Goal: Transaction & Acquisition: Register for event/course

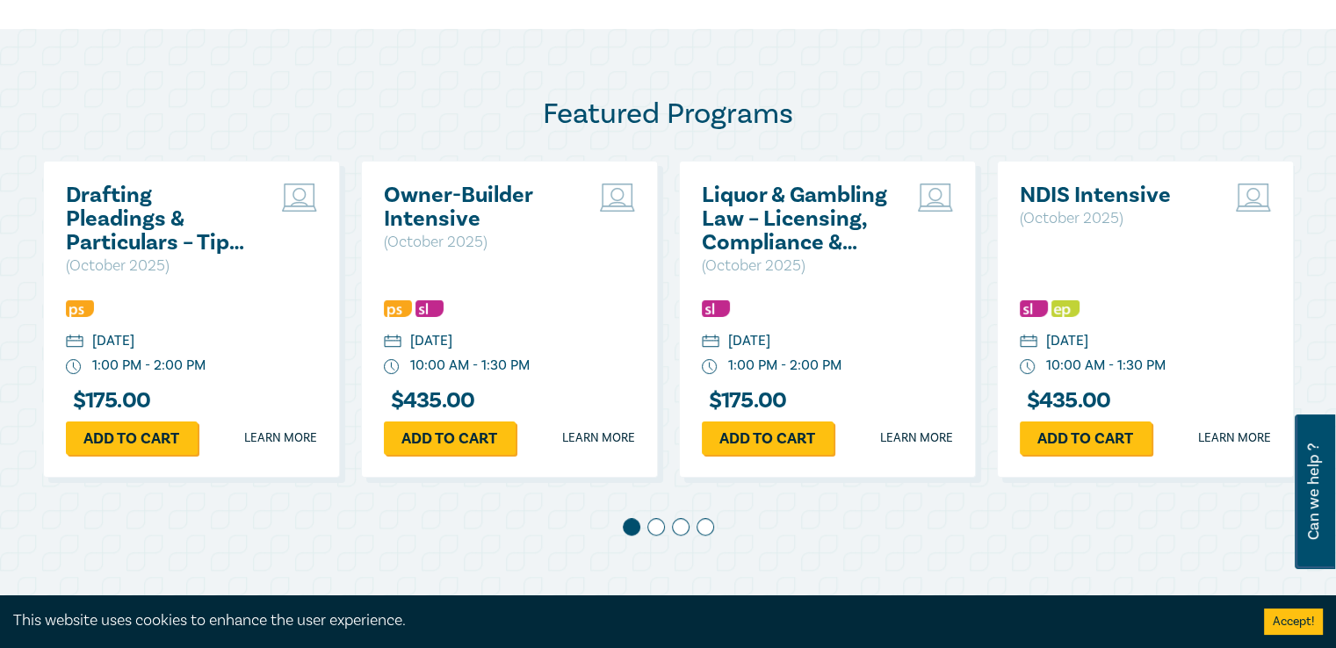
scroll to position [967, 0]
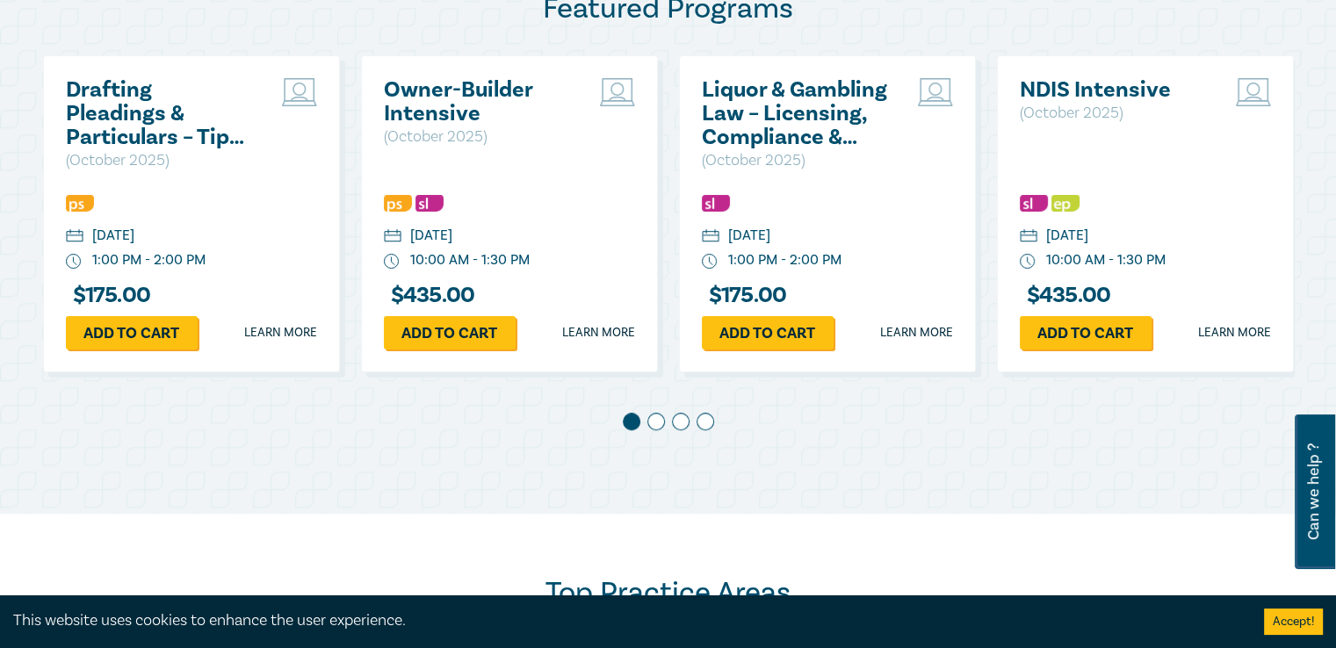
click at [654, 419] on span at bounding box center [657, 422] width 18 height 18
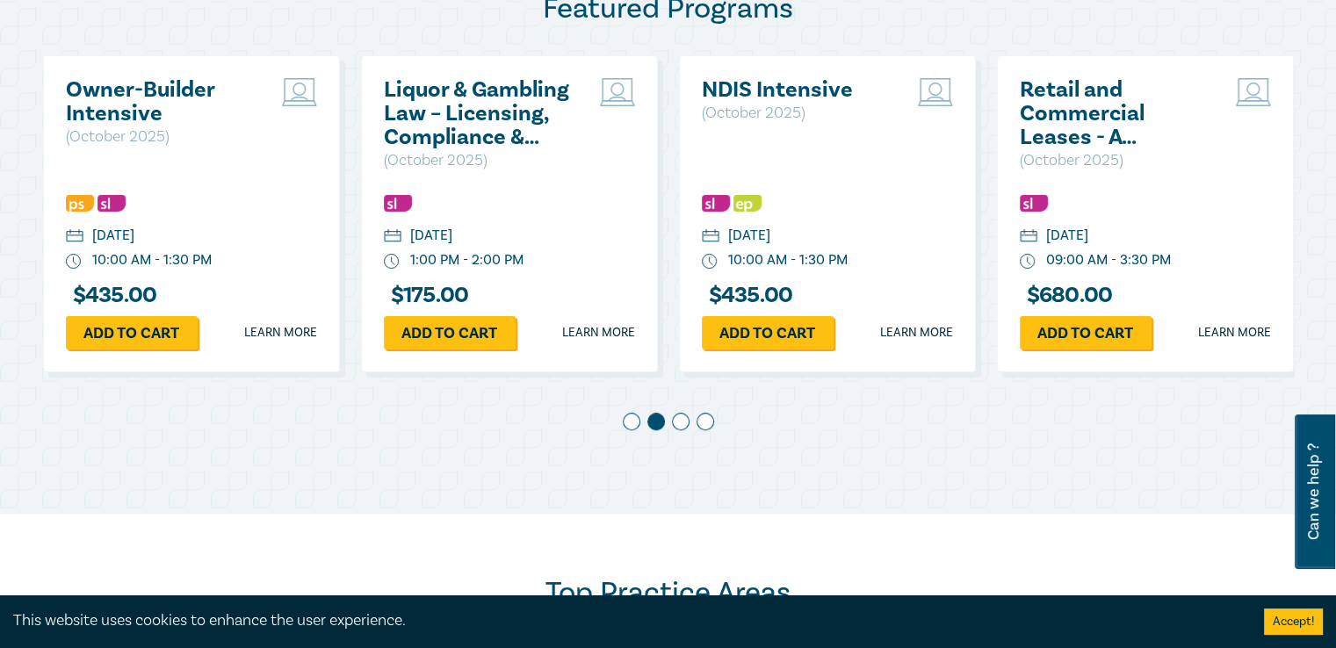
click at [679, 422] on span at bounding box center [681, 422] width 18 height 18
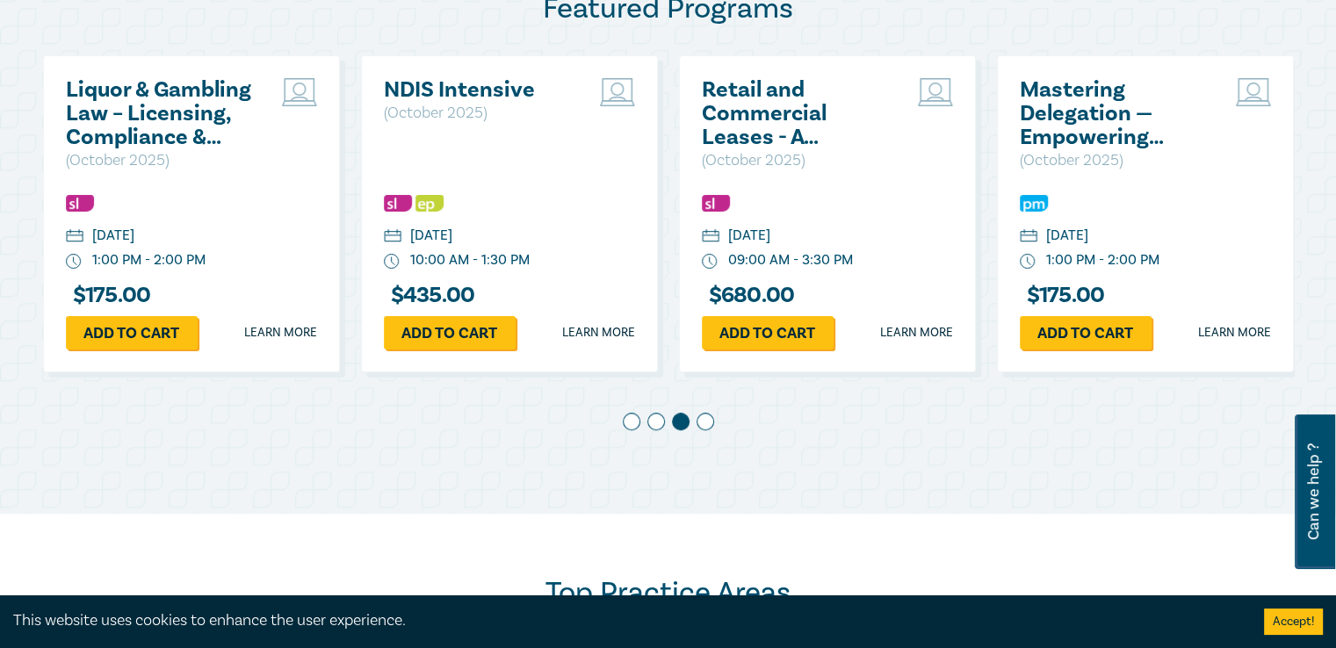
click at [706, 423] on span at bounding box center [706, 422] width 18 height 18
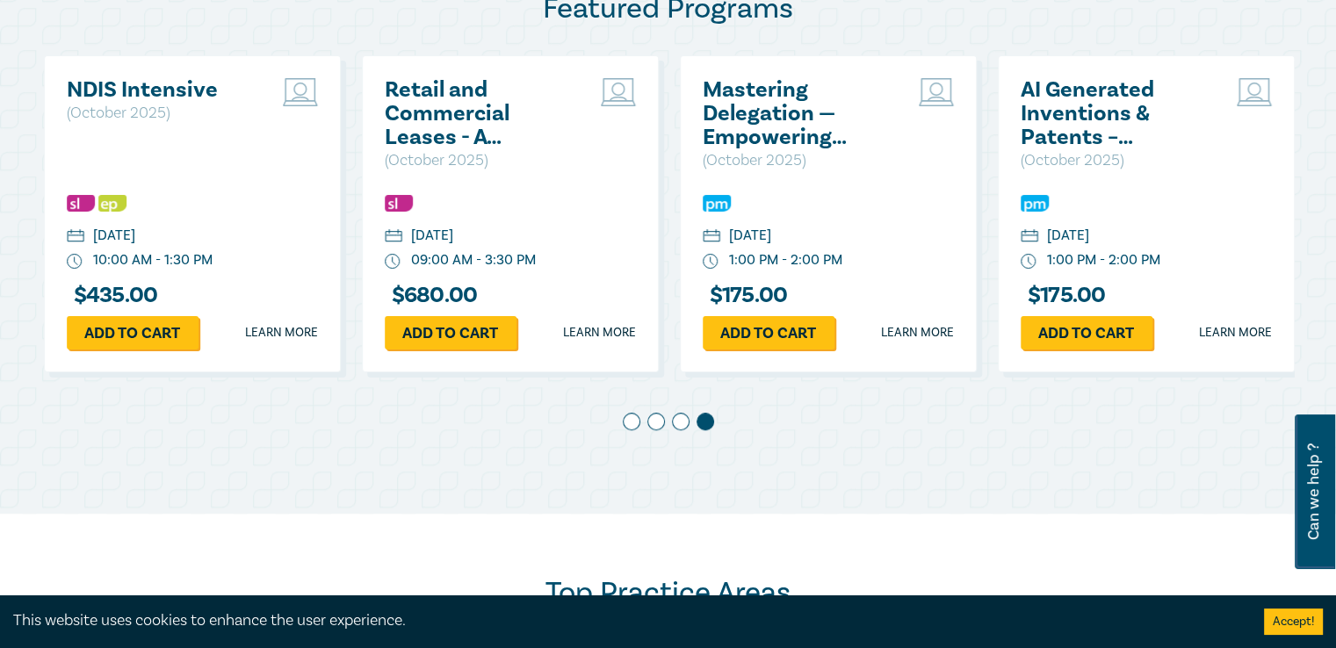
click at [629, 418] on span at bounding box center [632, 422] width 18 height 18
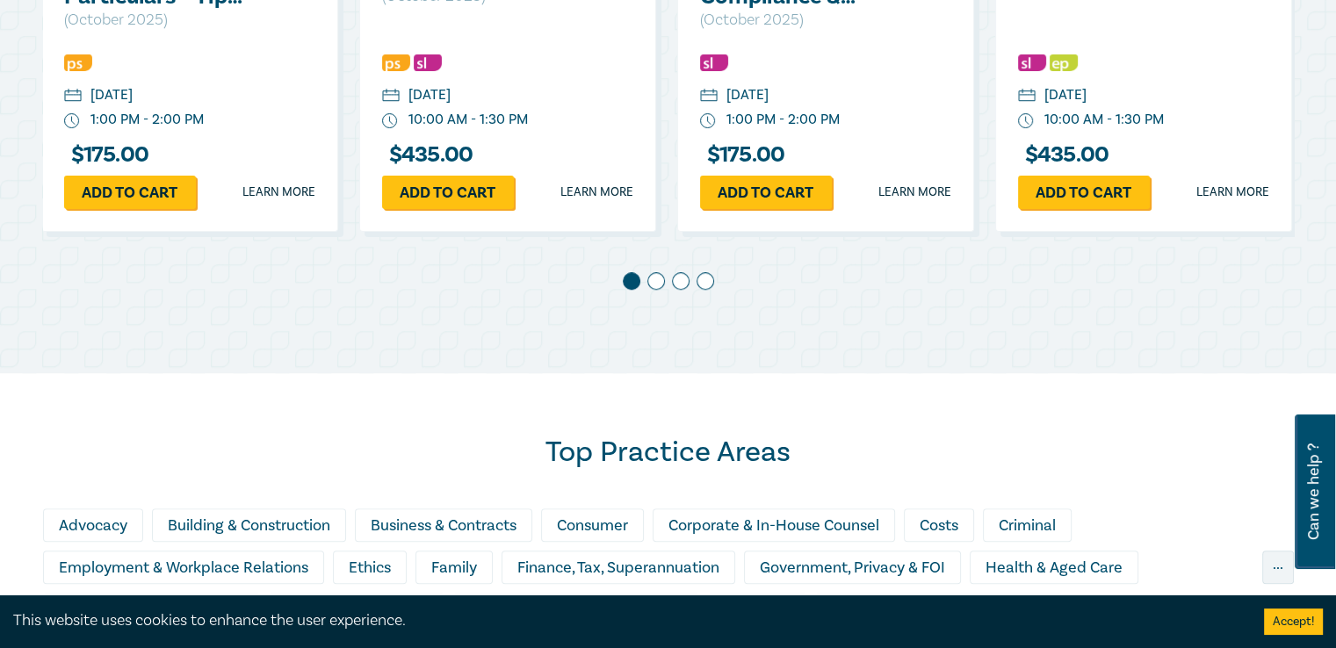
scroll to position [0, 0]
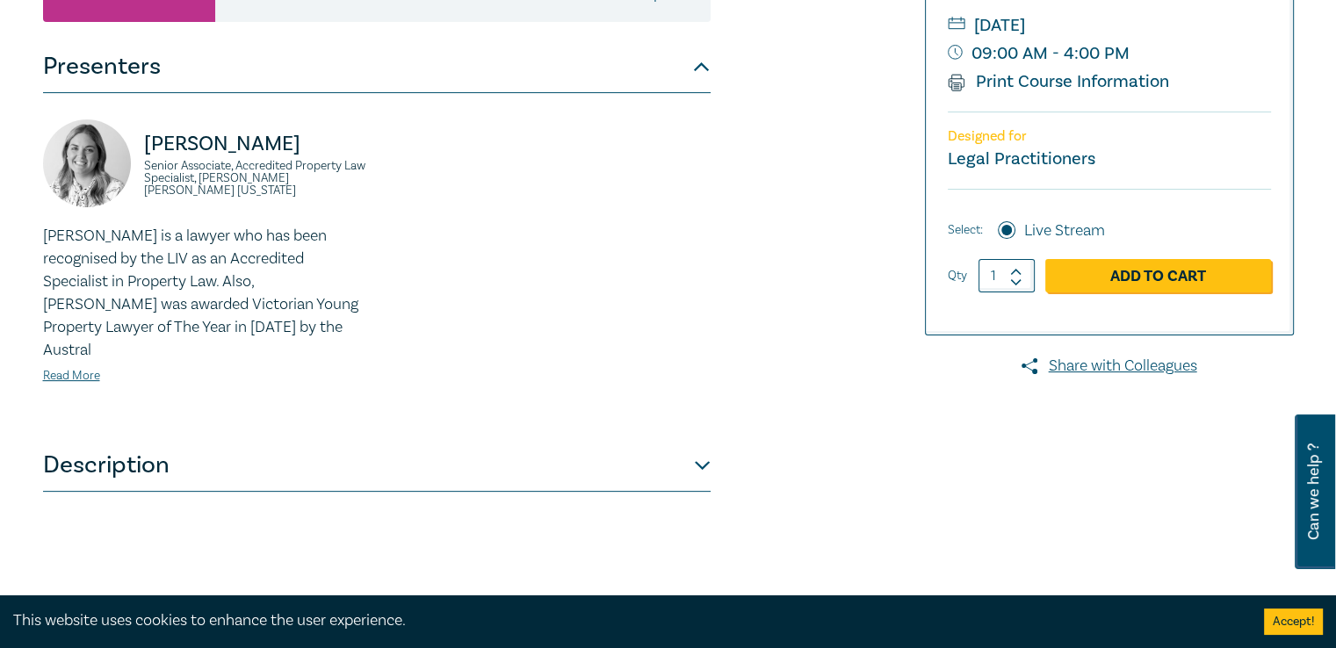
scroll to position [439, 0]
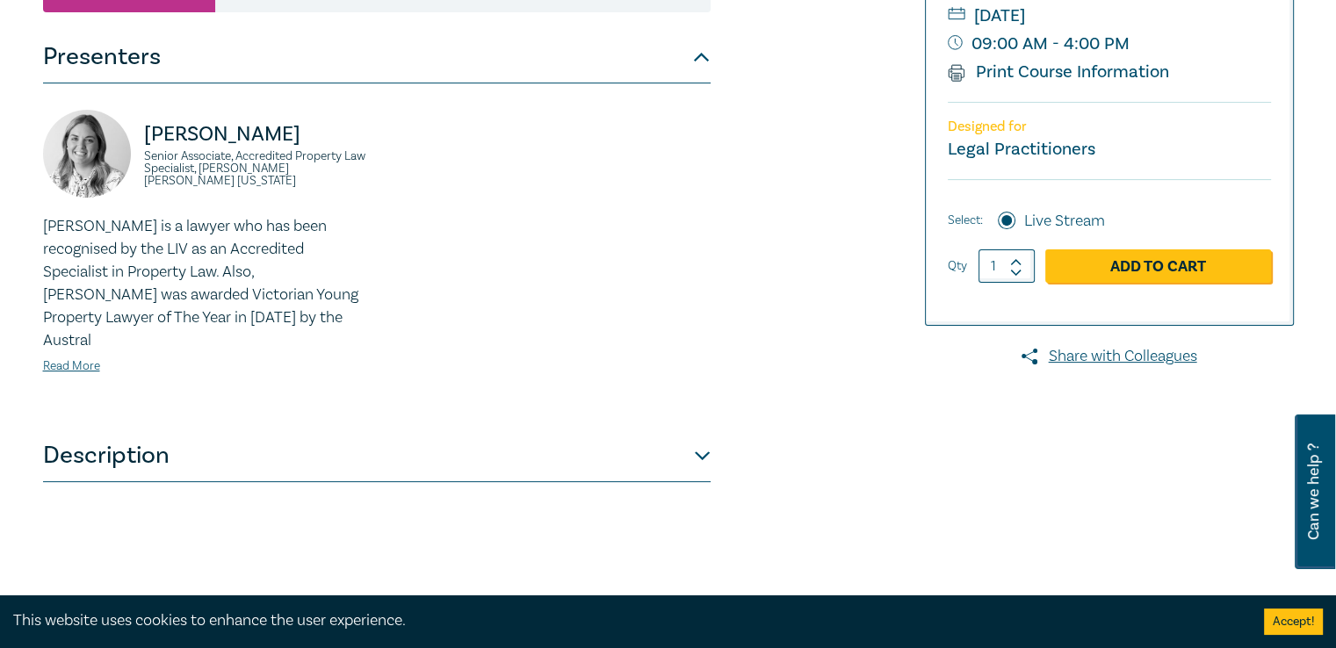
click at [682, 433] on button "Description" at bounding box center [377, 456] width 668 height 53
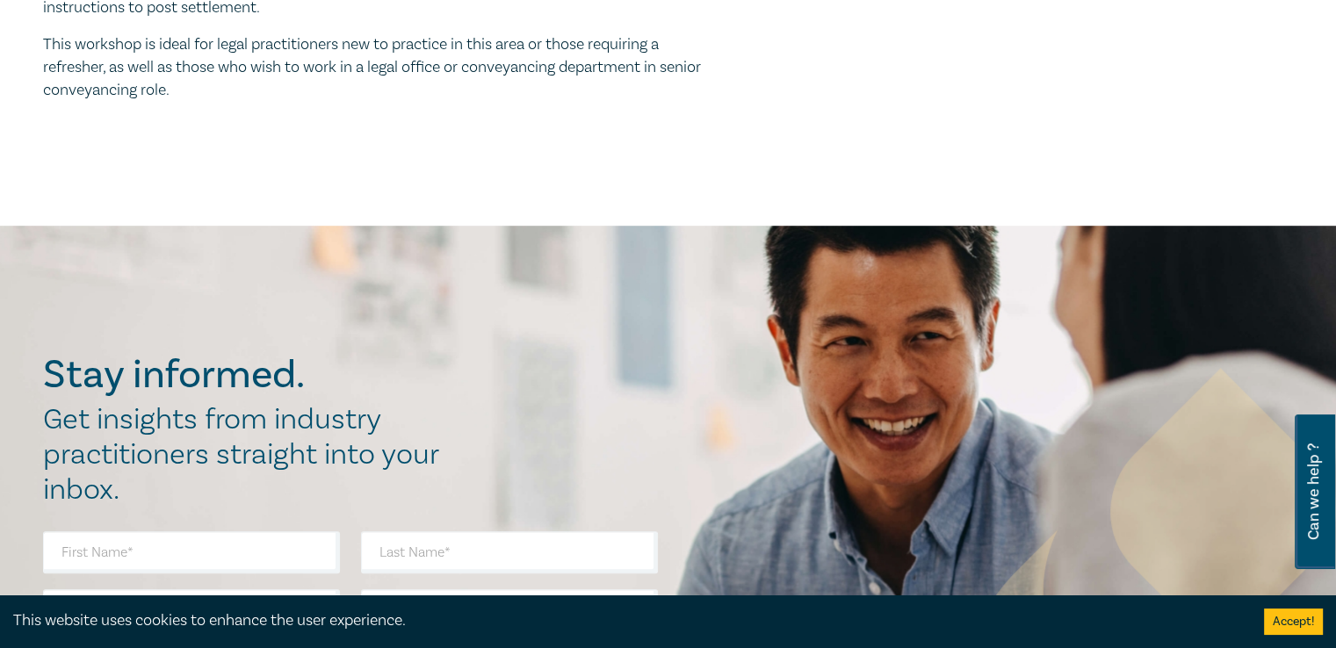
scroll to position [1142, 0]
